Goal: Navigation & Orientation: Find specific page/section

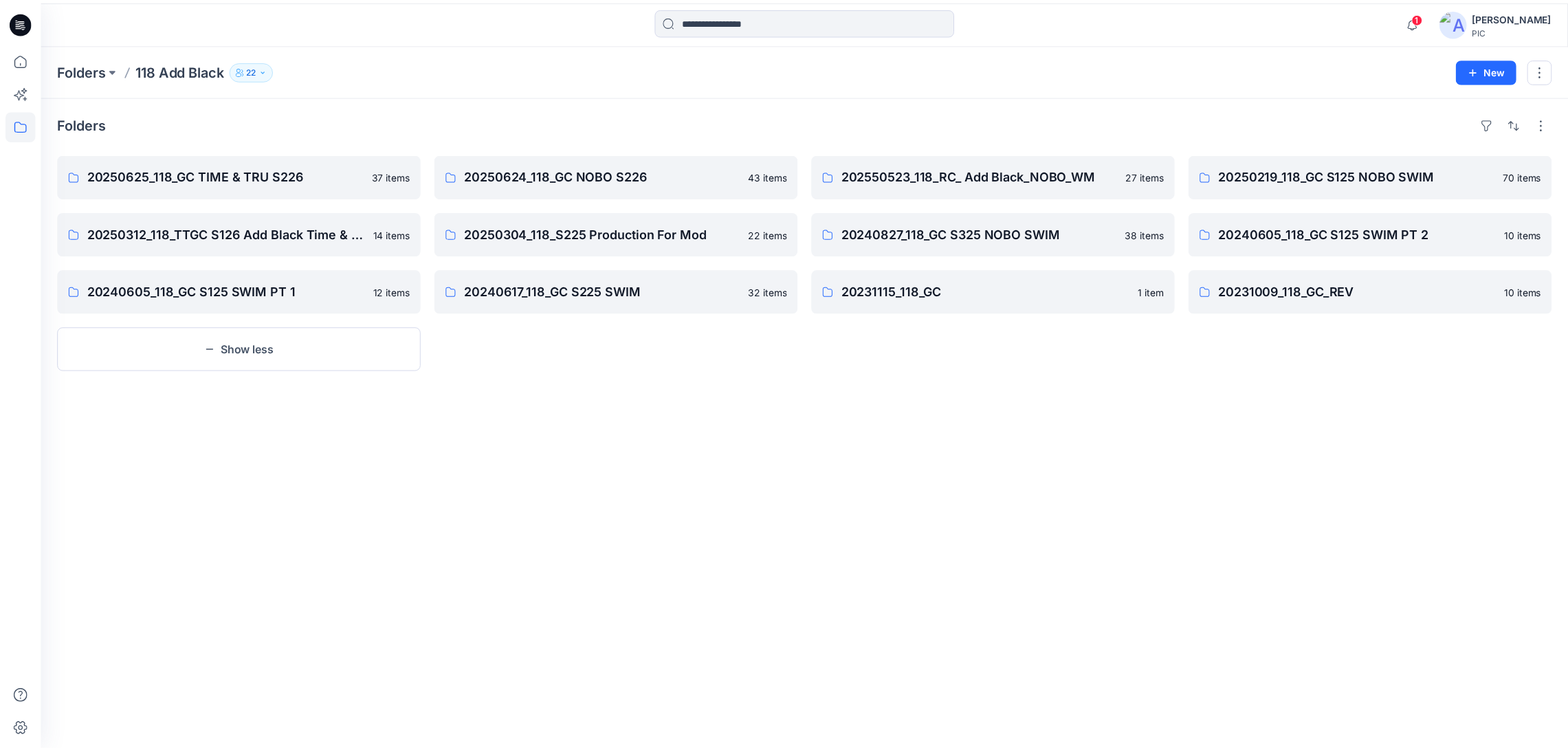
scroll to position [127, 0]
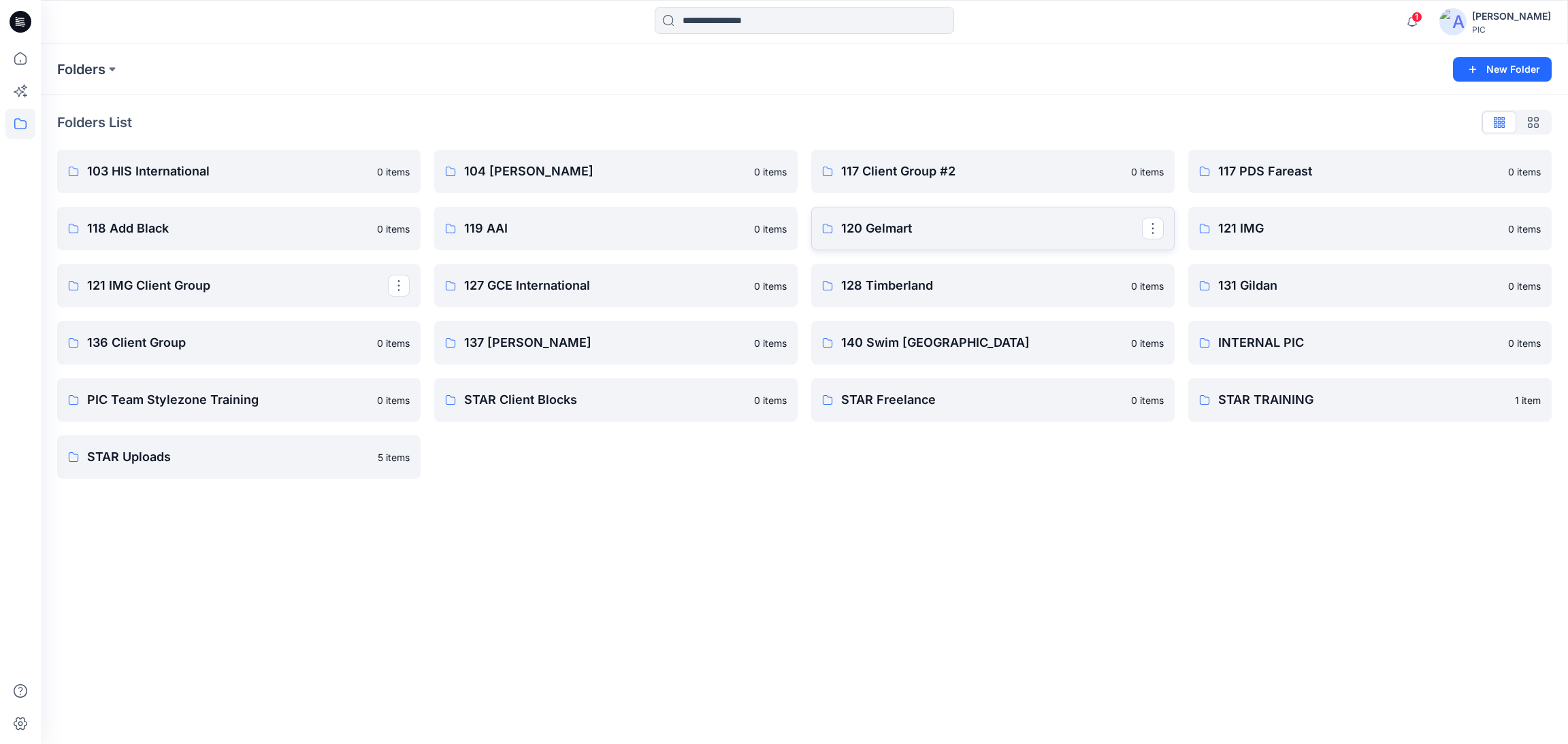
click at [930, 244] on link "120 Gelmart" at bounding box center [993, 228] width 364 height 43
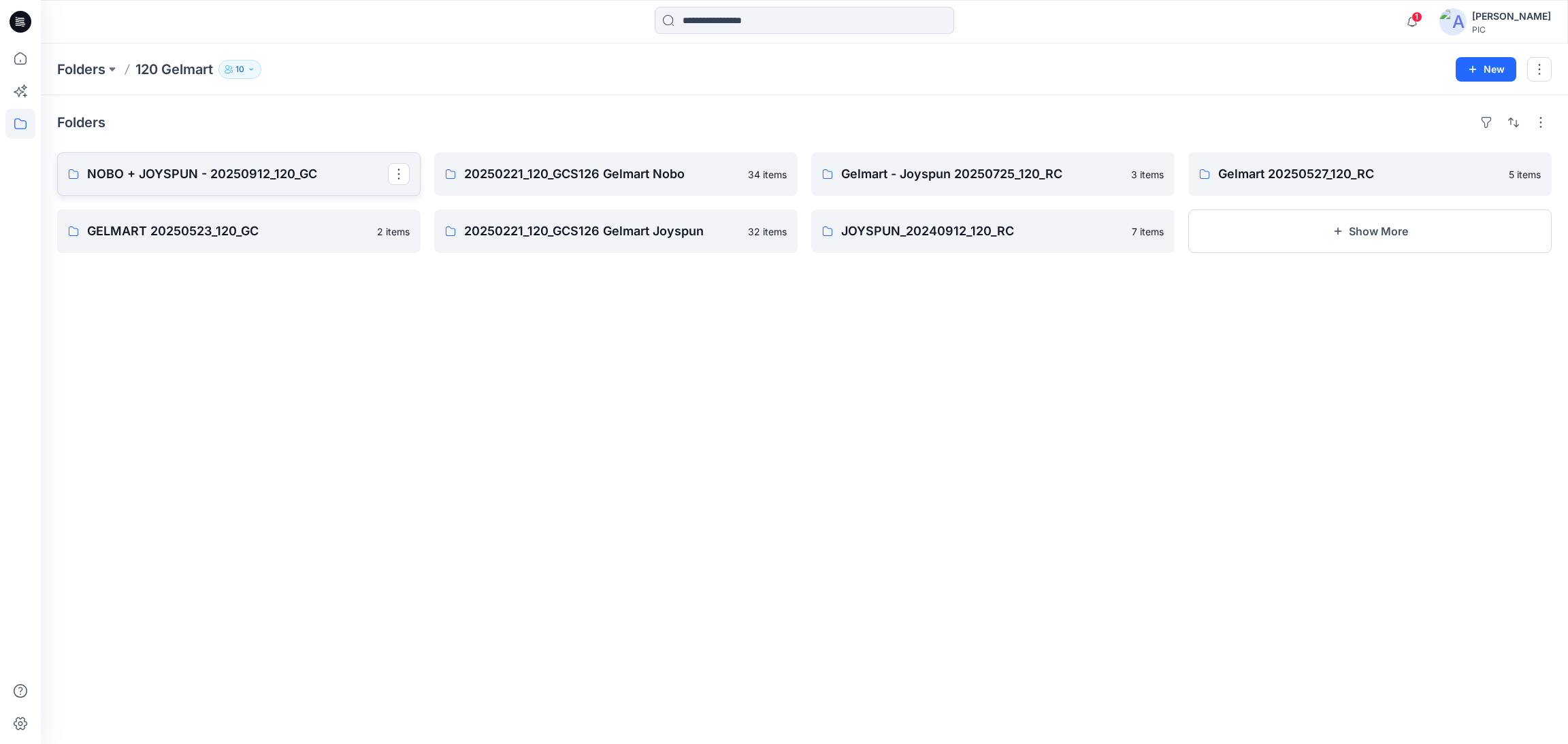
click at [258, 180] on p "NOBO + JOYSPUN - 20250912_120_GC" at bounding box center [238, 174] width 301 height 19
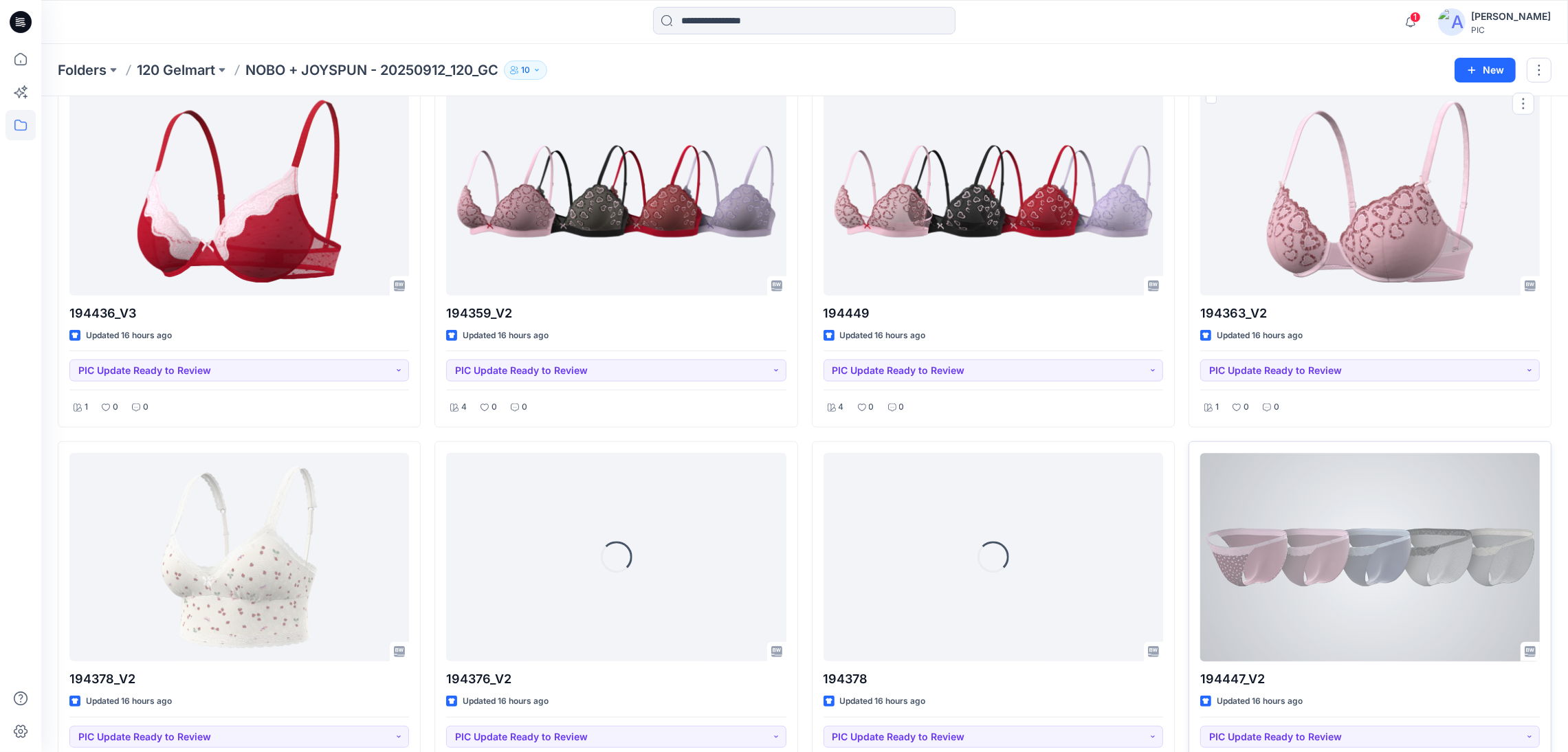
scroll to position [1926, 0]
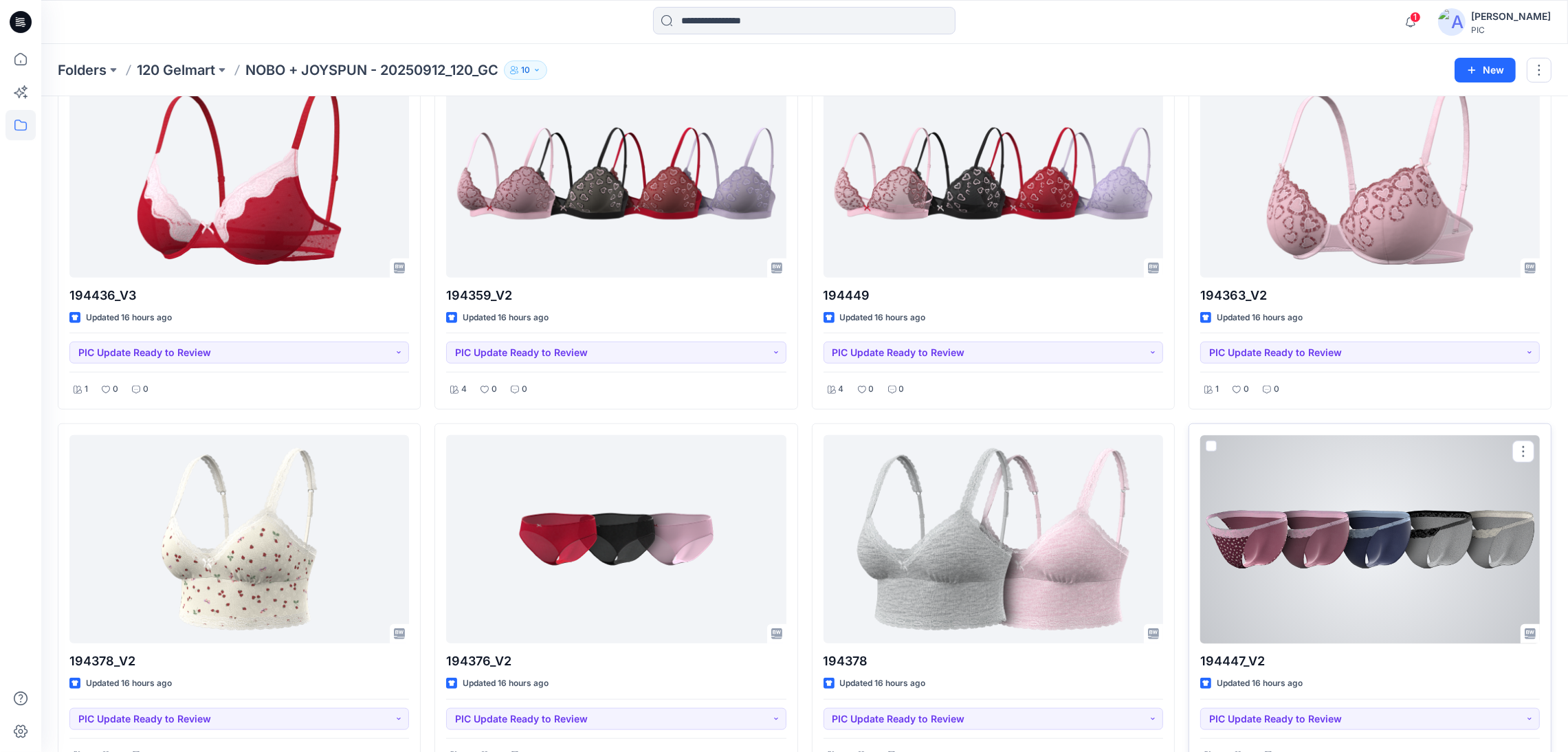
click at [1306, 521] on div at bounding box center [1369, 539] width 340 height 208
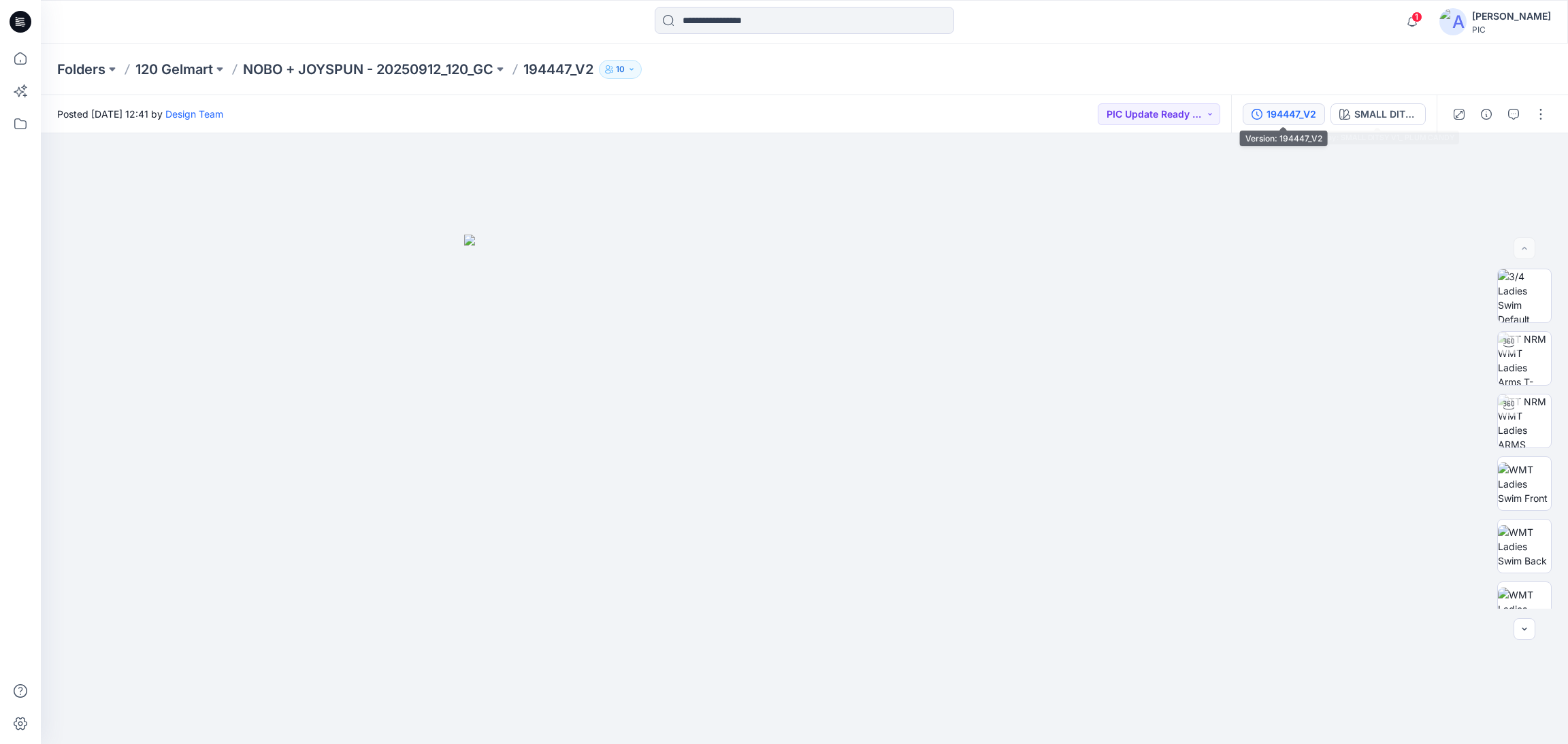
click at [1312, 114] on div "194447_V2" at bounding box center [1291, 114] width 50 height 15
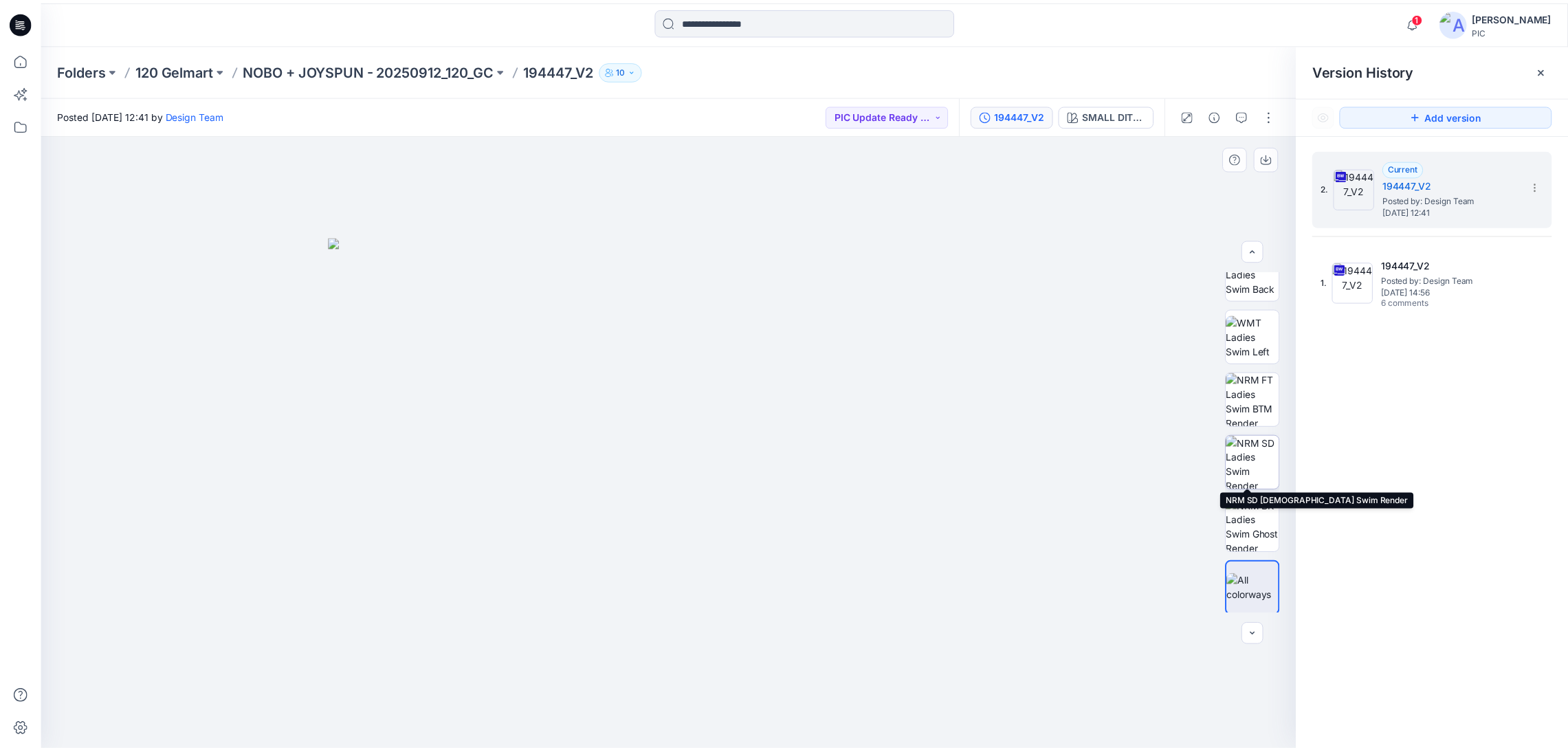
scroll to position [280, 0]
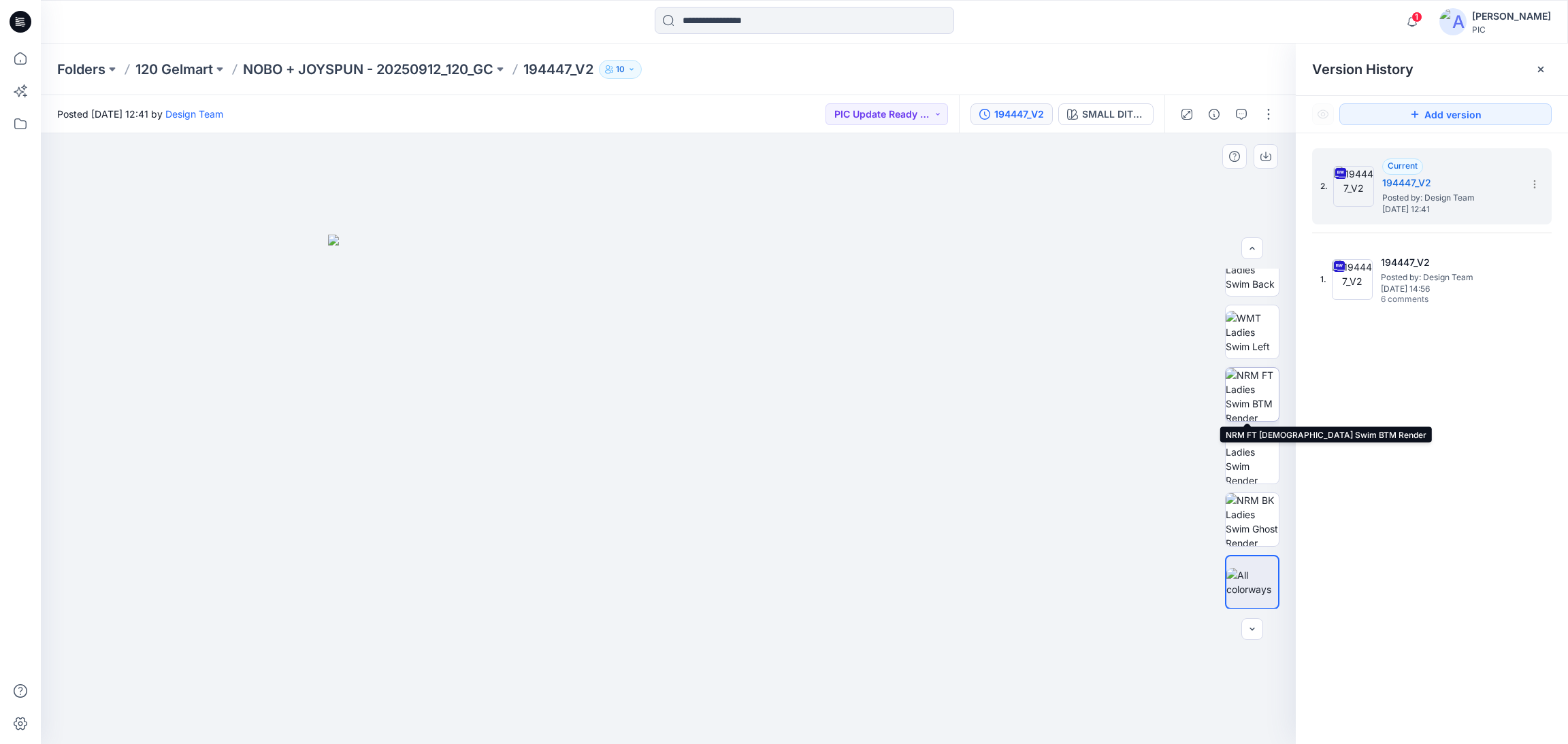
click at [1251, 380] on img at bounding box center [1252, 394] width 53 height 53
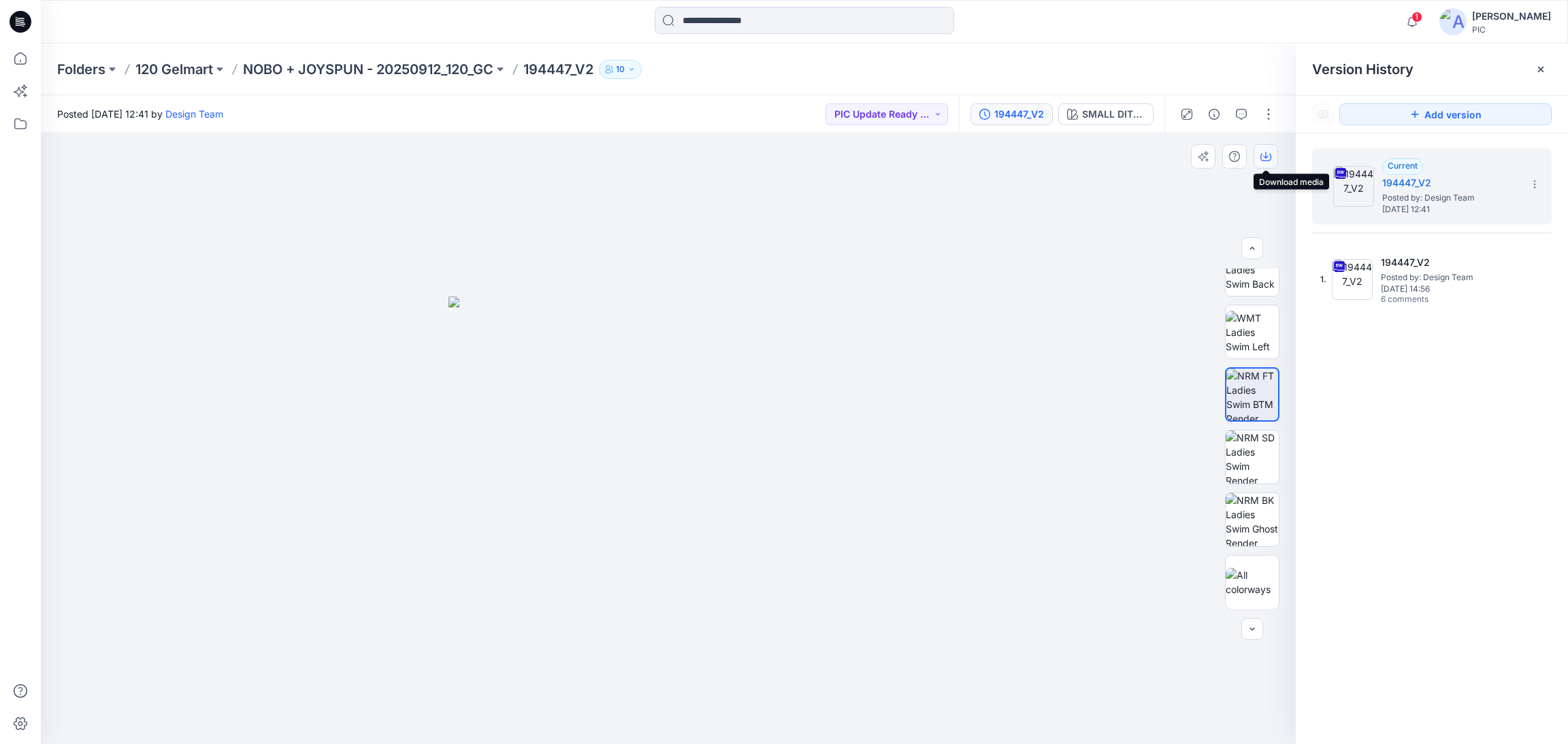
click at [1264, 157] on icon "button" at bounding box center [1266, 155] width 6 height 6
click at [277, 65] on p "NOBO + JOYSPUN - 20250912_120_GC" at bounding box center [368, 69] width 251 height 19
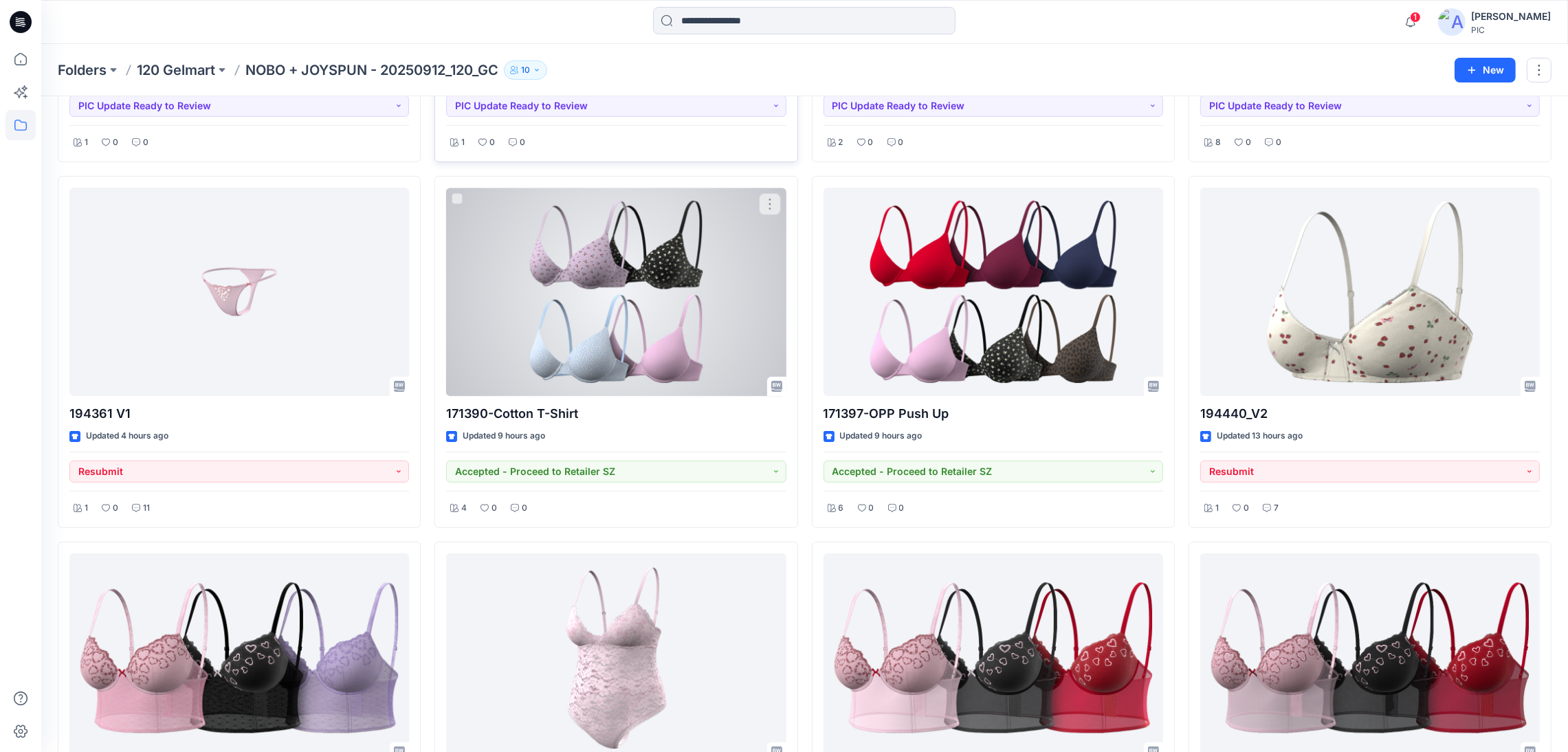
scroll to position [412, 0]
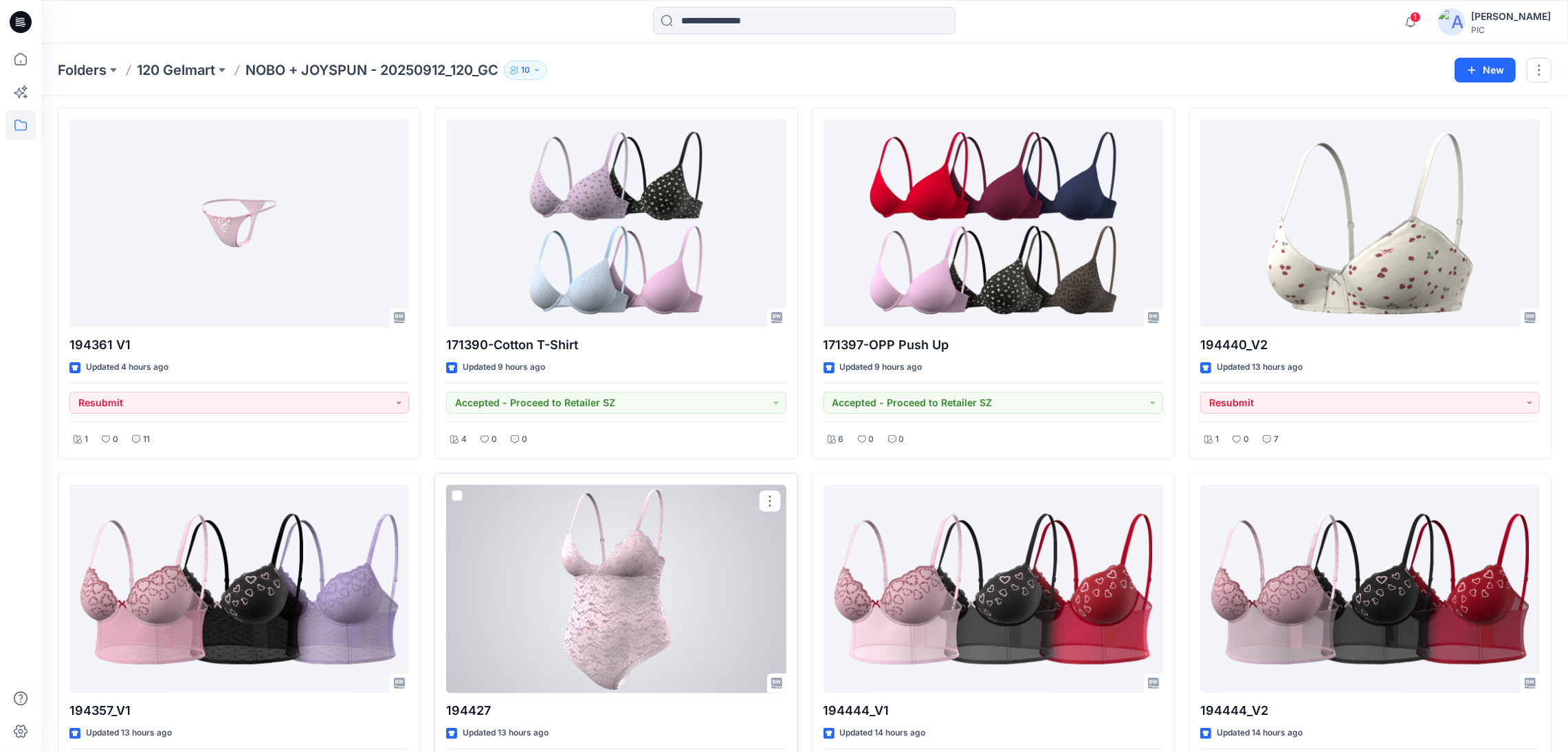
click at [564, 580] on div at bounding box center [615, 588] width 340 height 208
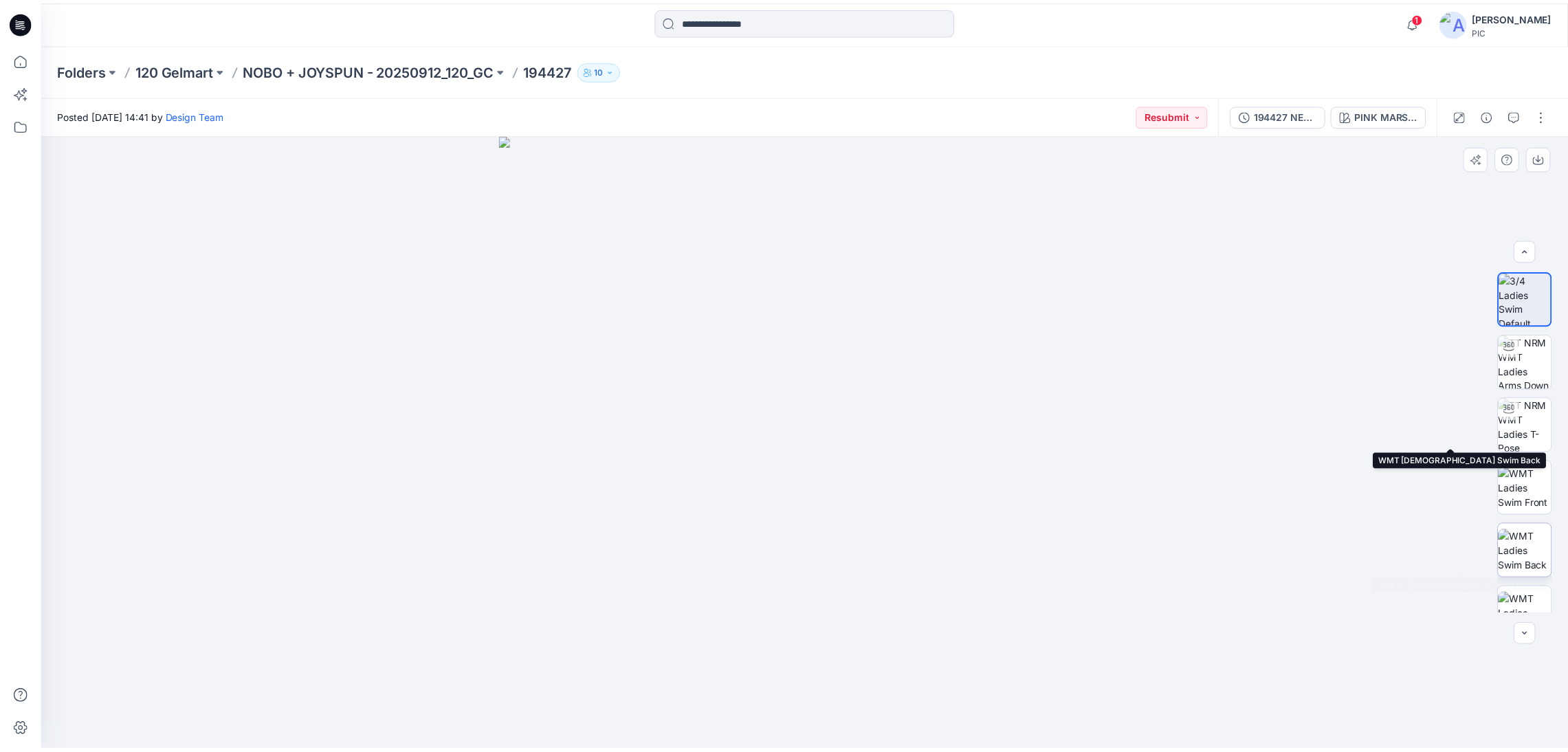
scroll to position [217, 0]
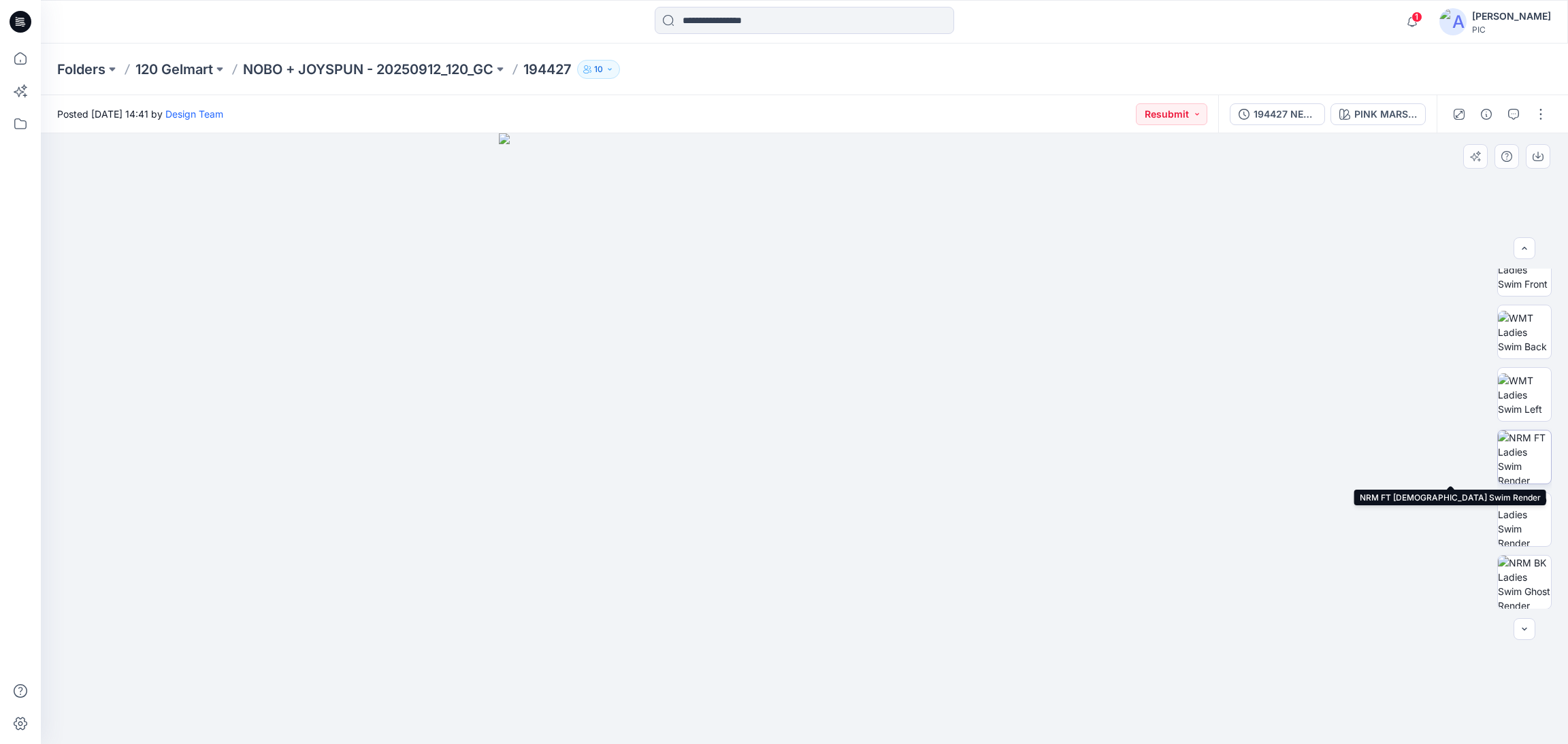
click at [1528, 435] on img at bounding box center [1524, 457] width 53 height 53
click at [1534, 156] on icon "button" at bounding box center [1538, 156] width 11 height 11
drag, startPoint x: 432, startPoint y: 57, endPoint x: 427, endPoint y: 66, distance: 10.3
click at [430, 60] on div "Folders 120 Gelmart NOBO + JOYSPUN - 20250912_120_GC 194427 10" at bounding box center [804, 69] width 1527 height 52
click at [423, 73] on p "NOBO + JOYSPUN - 20250912_120_GC" at bounding box center [368, 69] width 251 height 19
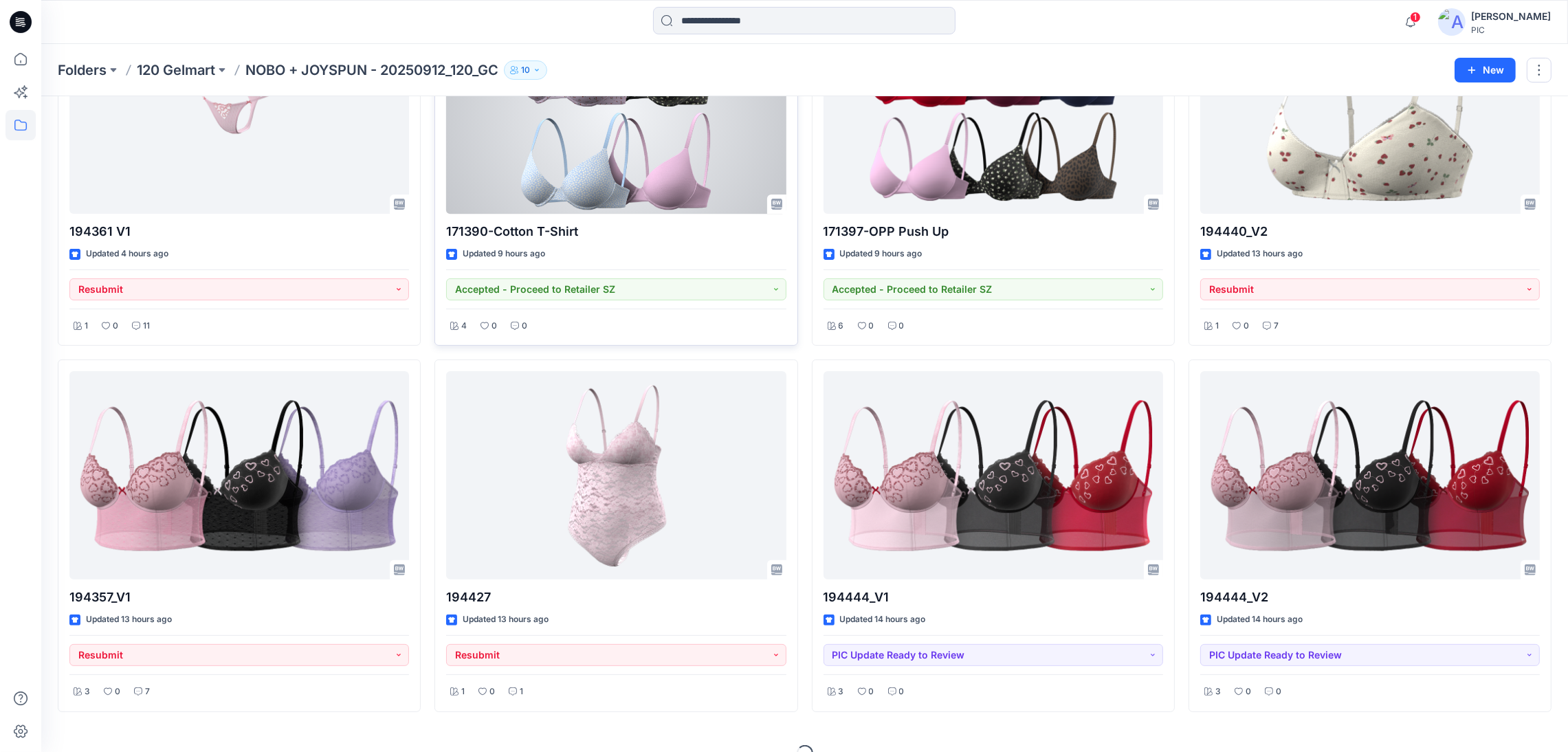
scroll to position [552, 0]
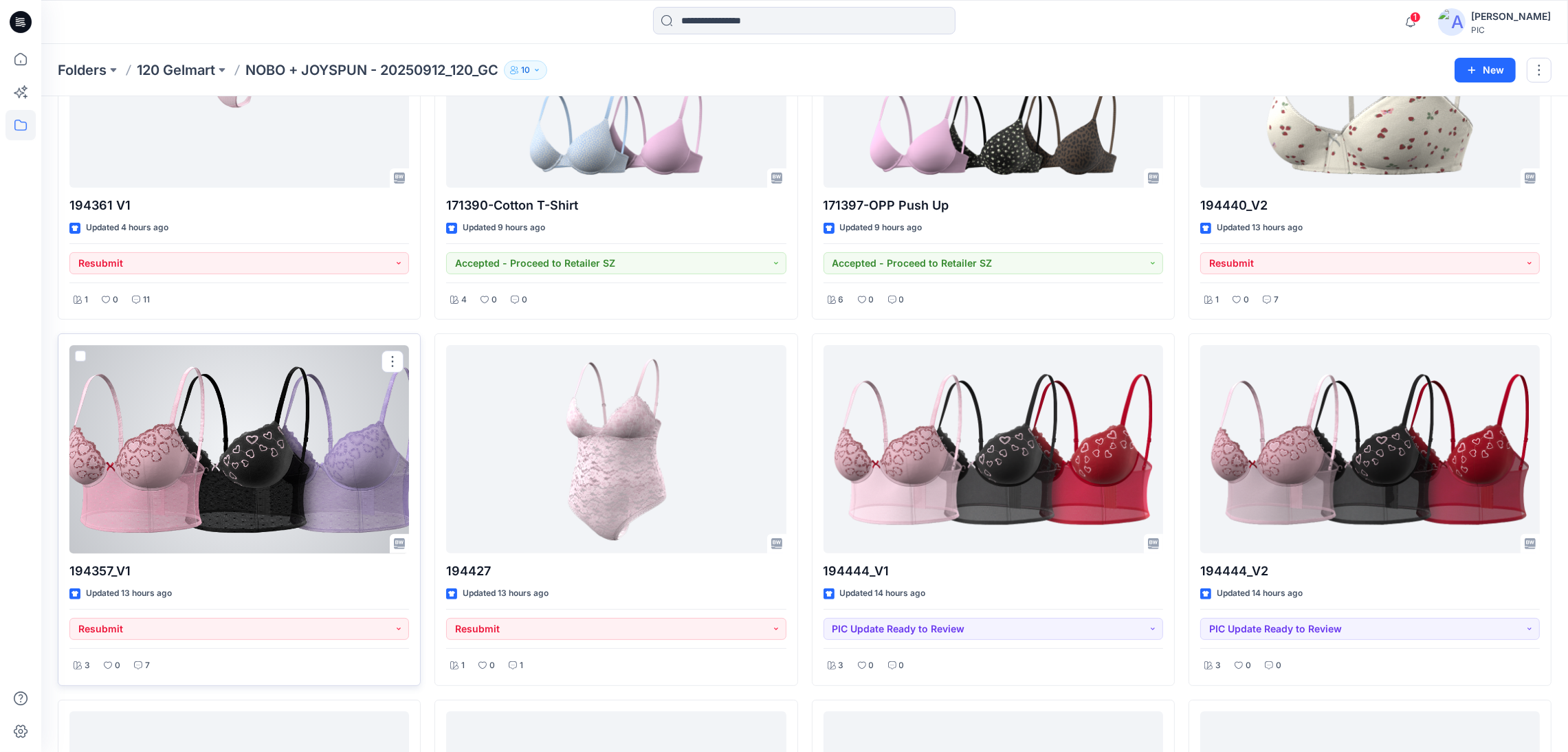
click at [127, 441] on div at bounding box center [239, 449] width 340 height 208
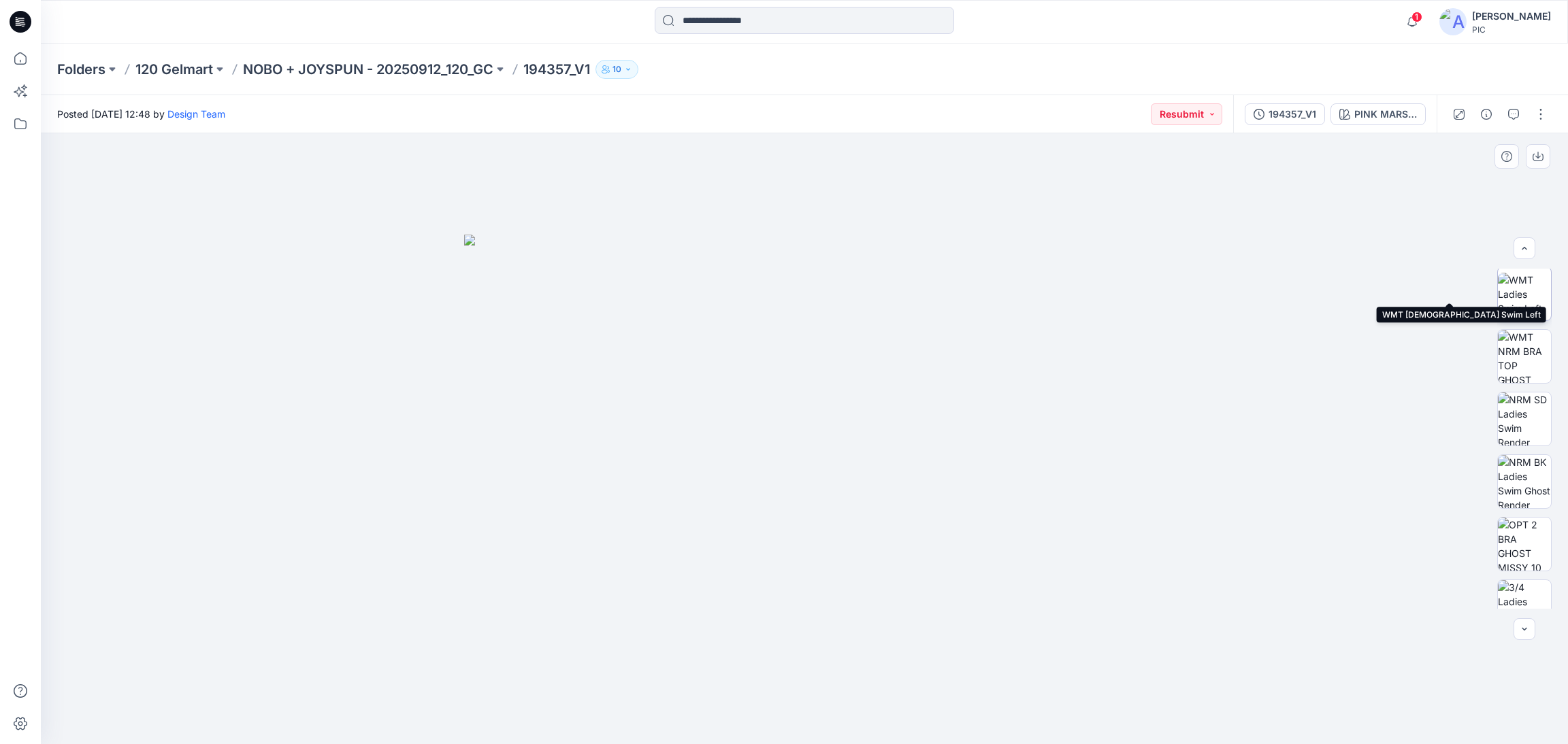
scroll to position [271, 0]
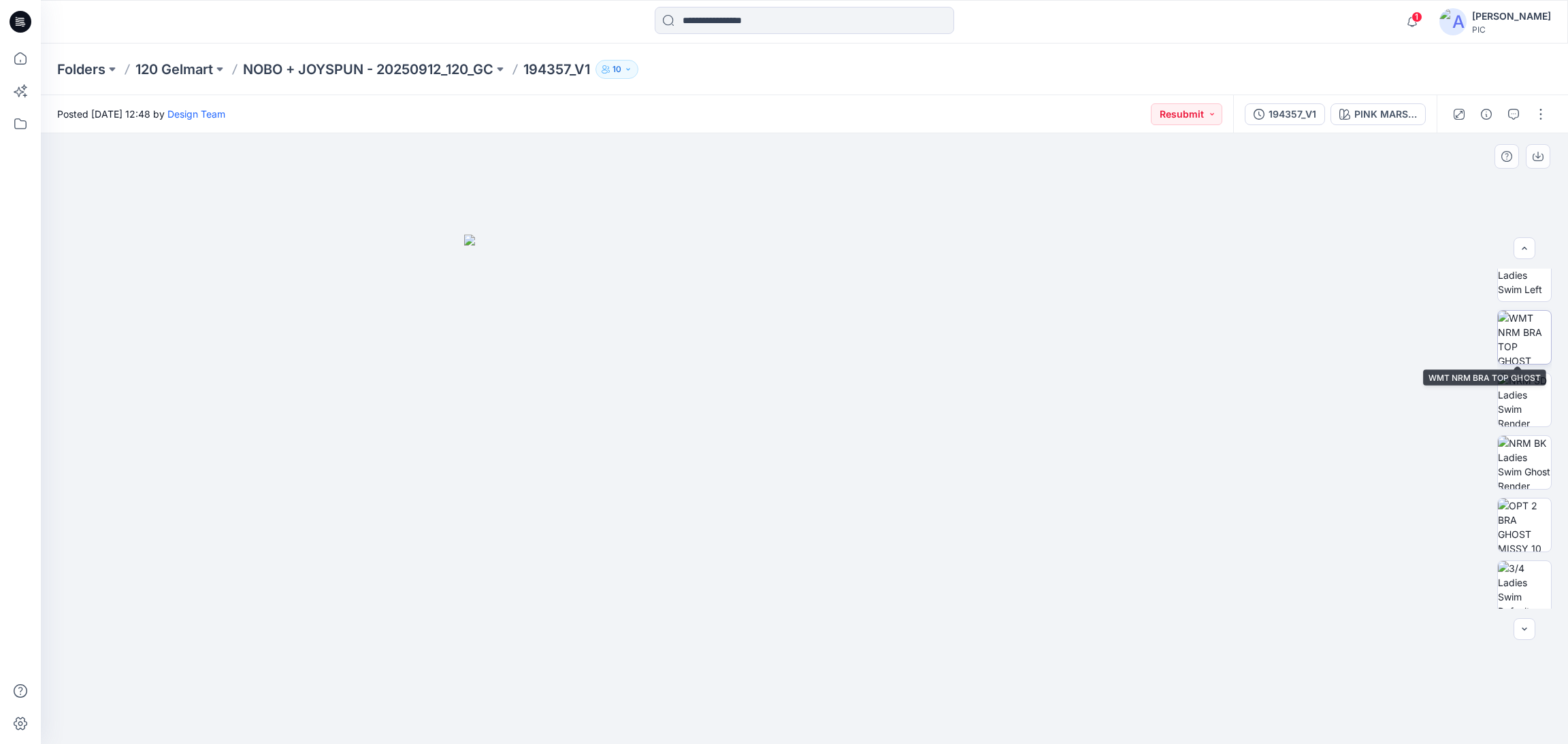
click at [1516, 338] on img at bounding box center [1524, 337] width 53 height 53
click at [1536, 160] on icon "button" at bounding box center [1538, 156] width 11 height 11
